Goal: Navigation & Orientation: Find specific page/section

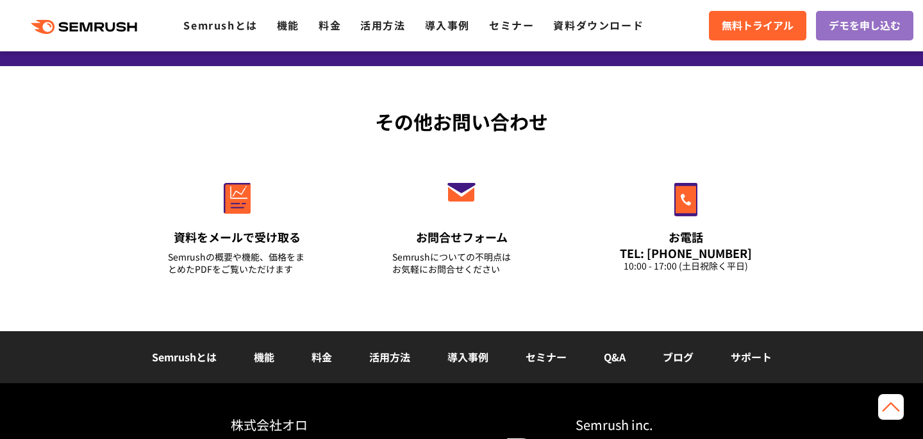
scroll to position [4632, 0]
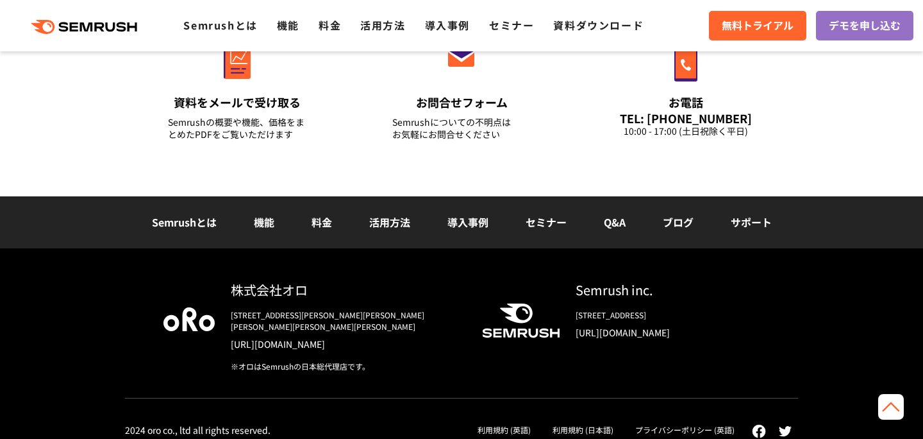
click at [671, 424] on link "プライバシーポリシー (英語)" at bounding box center [684, 429] width 99 height 11
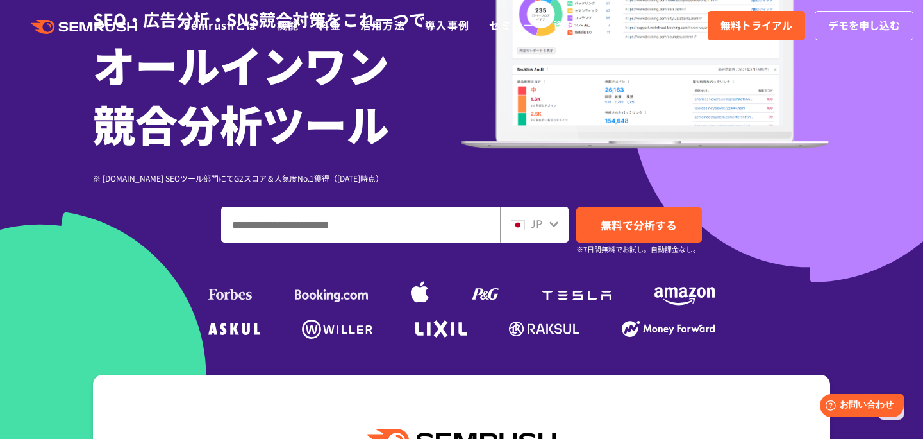
scroll to position [0, 0]
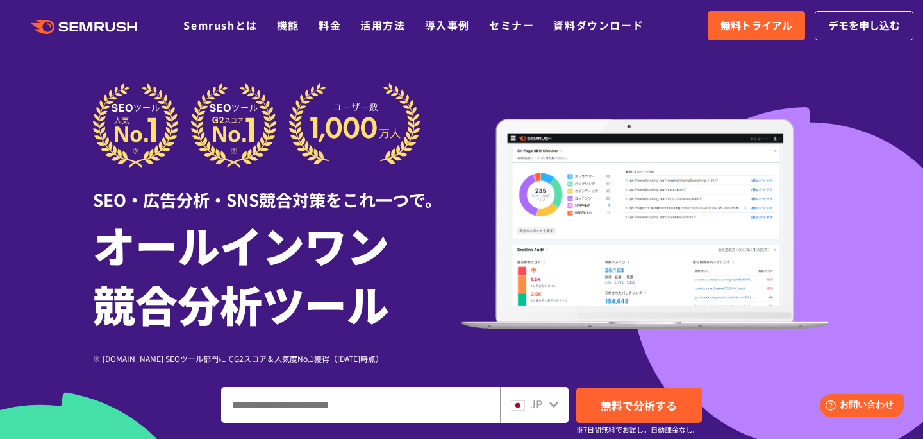
click at [548, 405] on div "JP" at bounding box center [531, 404] width 41 height 17
click at [553, 391] on div "JP" at bounding box center [534, 405] width 69 height 36
click at [552, 401] on icon at bounding box center [554, 404] width 10 height 10
click at [551, 401] on icon at bounding box center [554, 404] width 10 height 10
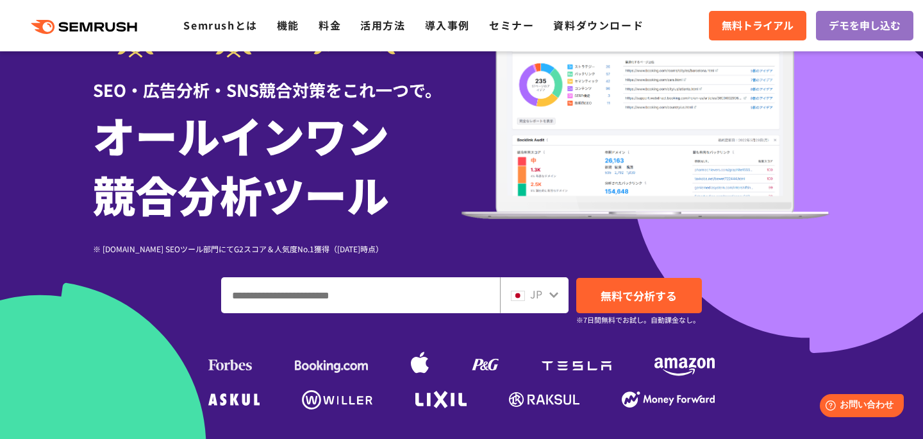
scroll to position [110, 0]
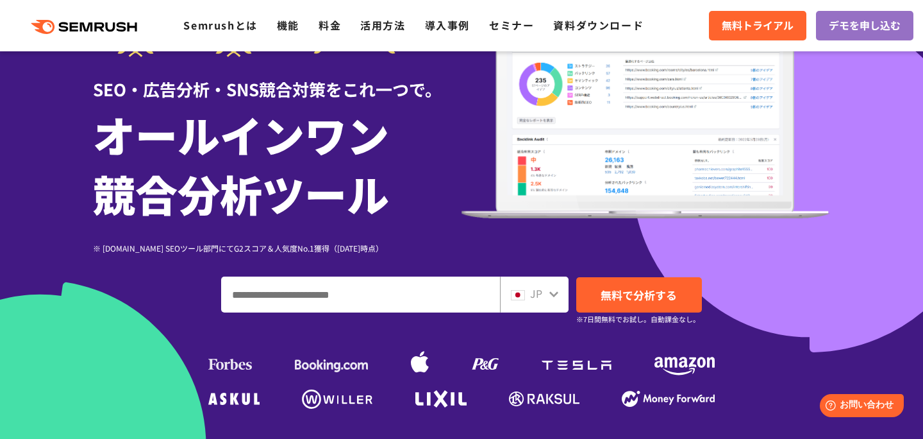
click at [557, 294] on icon at bounding box center [554, 294] width 10 height 10
click at [553, 294] on icon at bounding box center [554, 294] width 9 height 6
click at [450, 302] on input "ドメイン、キーワードまたはURLを入力してください" at bounding box center [361, 294] width 278 height 35
click at [539, 292] on span "JP" at bounding box center [536, 292] width 12 height 15
